Goal: Find specific page/section: Find specific page/section

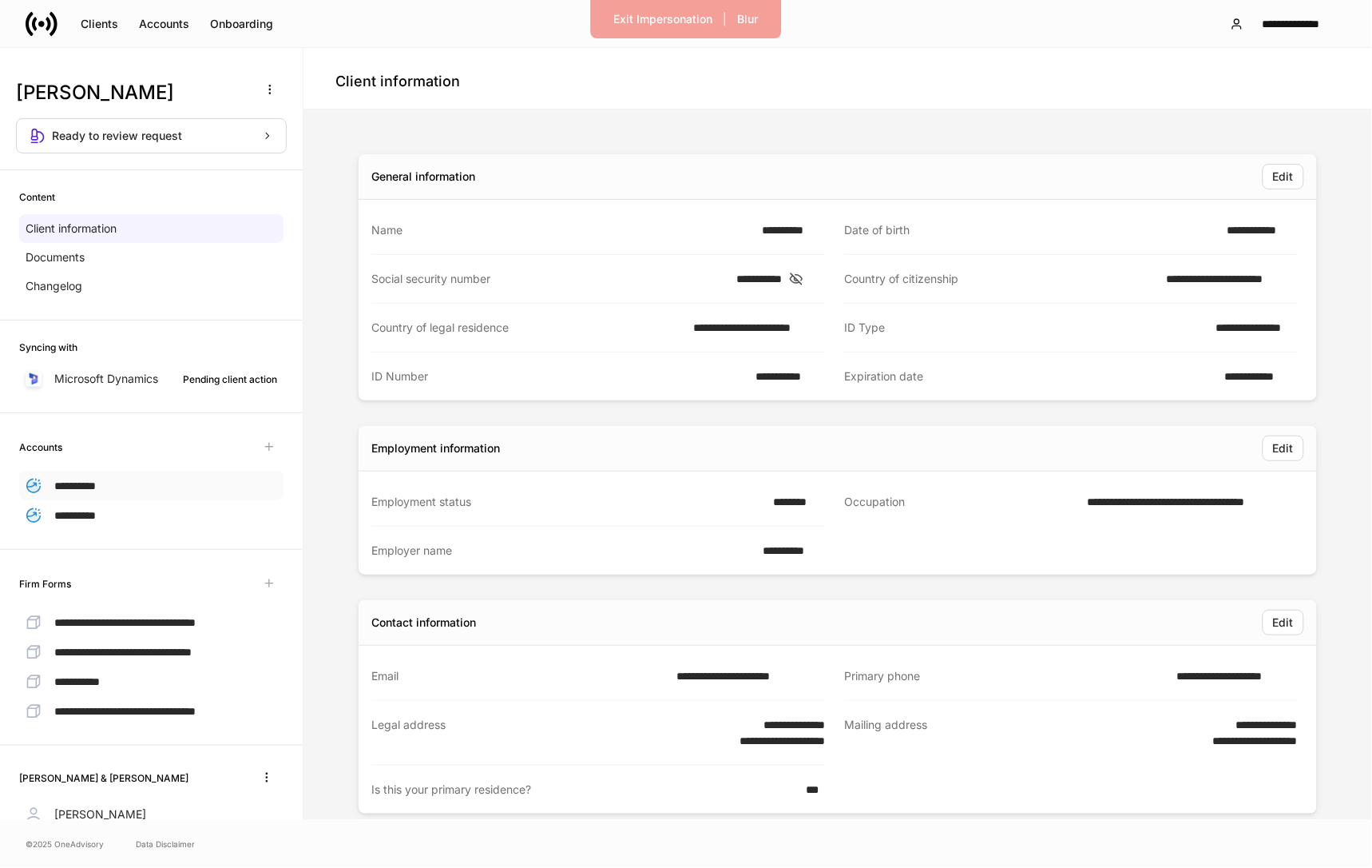
click at [140, 481] on div "**********" at bounding box center [151, 486] width 264 height 30
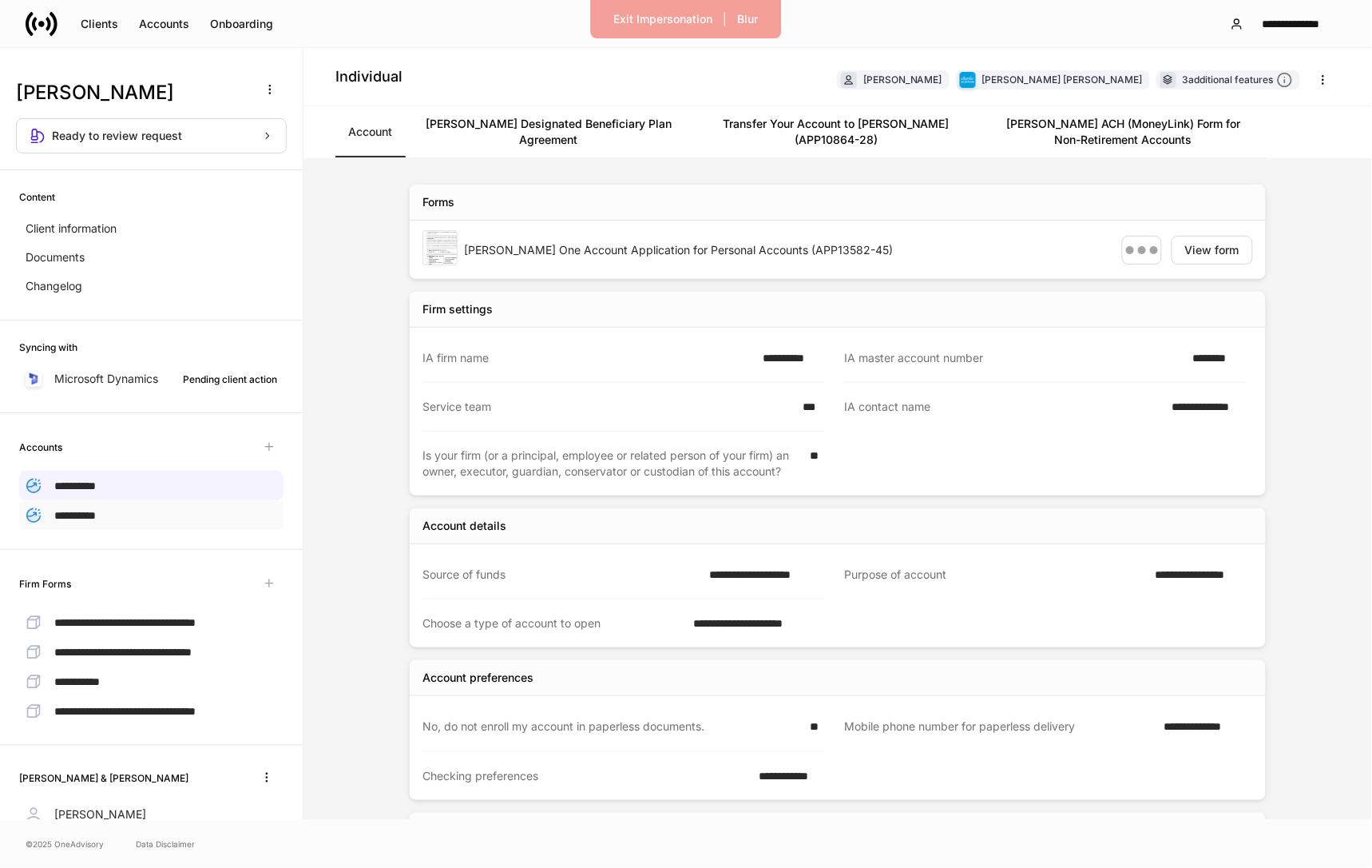
click at [140, 518] on div "**********" at bounding box center [151, 515] width 264 height 30
